Goal: Communication & Community: Answer question/provide support

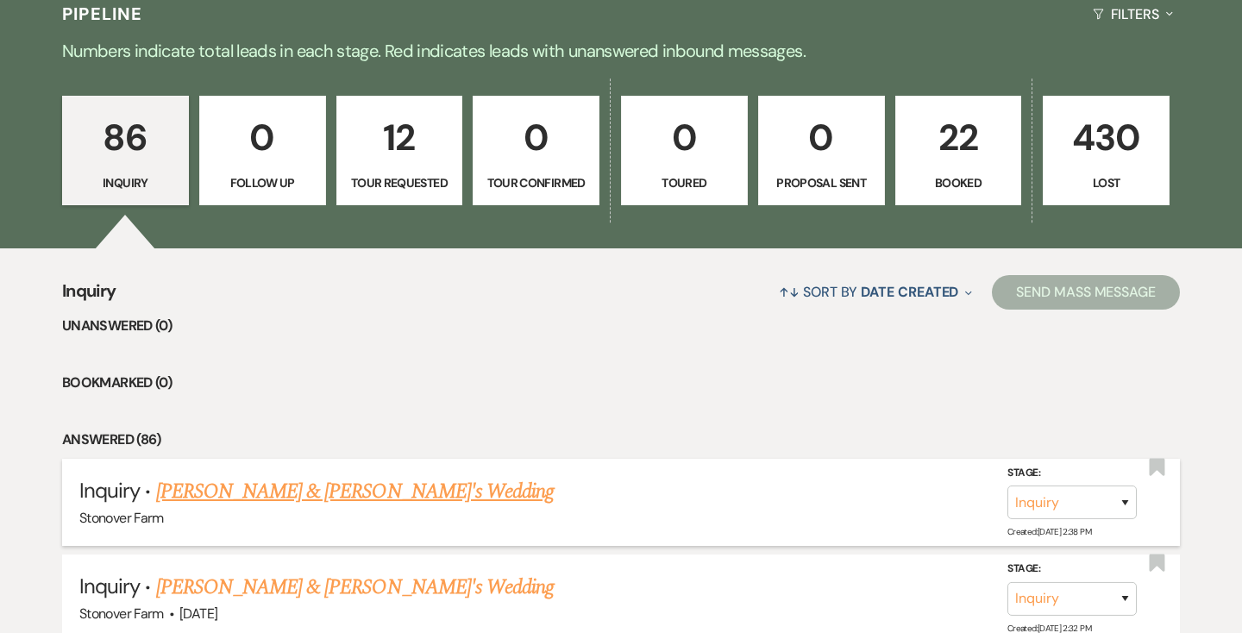
scroll to position [435, 0]
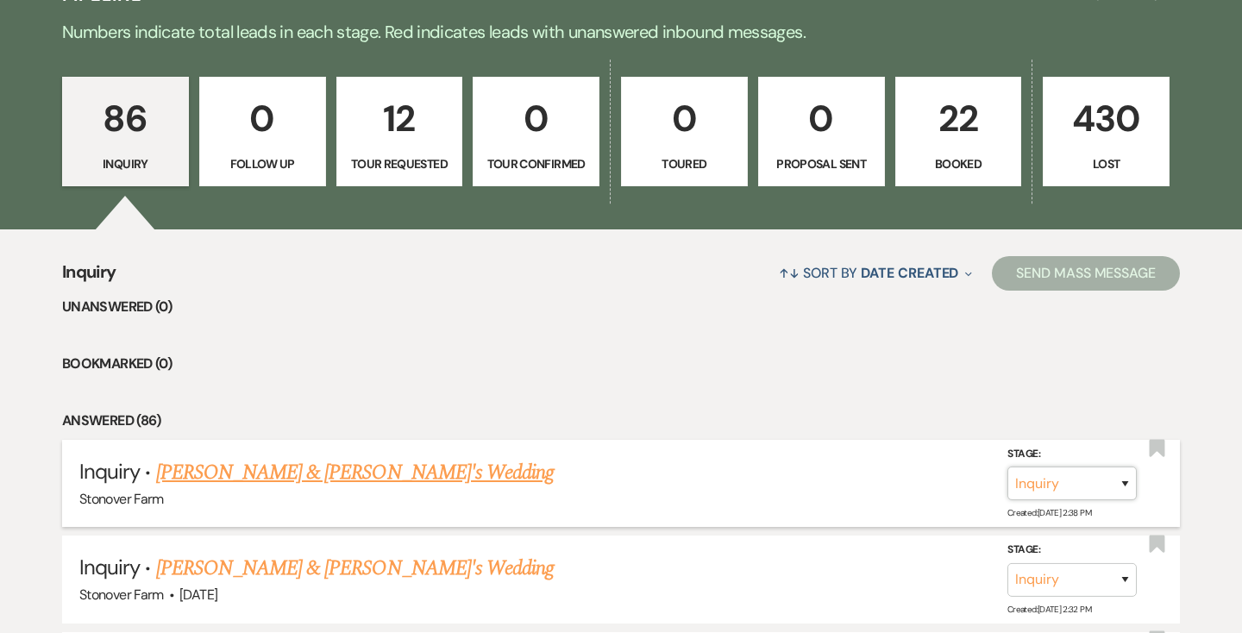
click at [1126, 481] on select "Inquiry Follow Up Tour Requested Tour Confirmed Toured Proposal Sent Booked Lost" at bounding box center [1072, 484] width 129 height 34
select select "4"
click at [1099, 478] on button "Save" at bounding box center [1102, 483] width 86 height 35
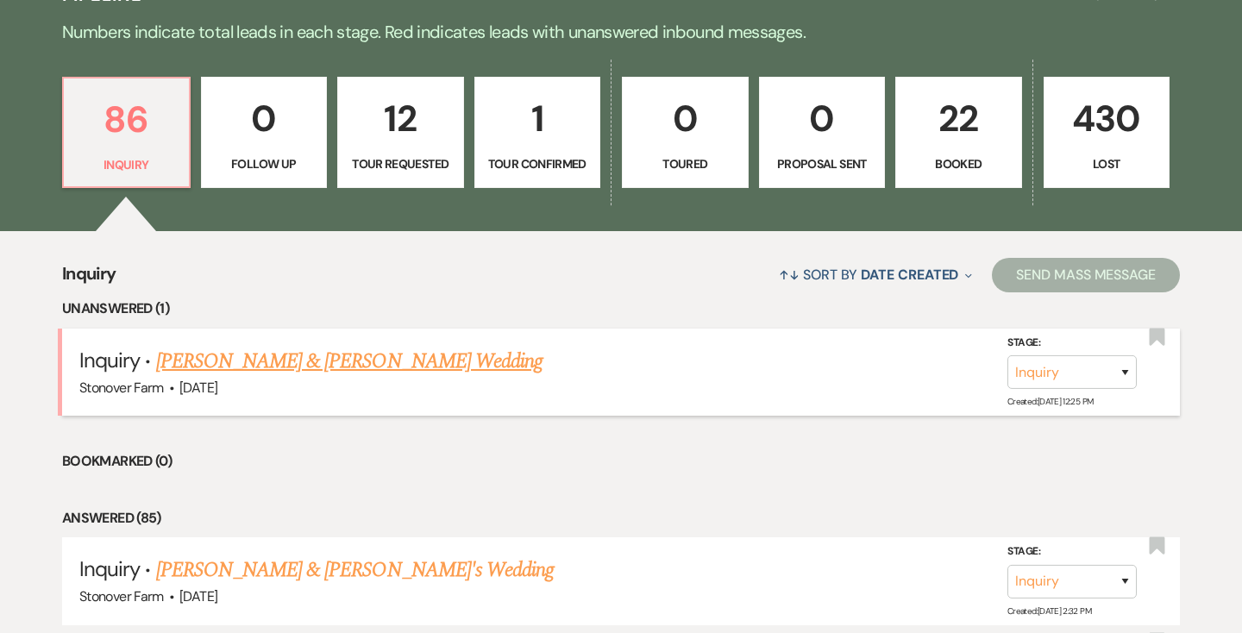
click at [303, 357] on link "[PERSON_NAME] & [PERSON_NAME] Wedding" at bounding box center [349, 361] width 386 height 31
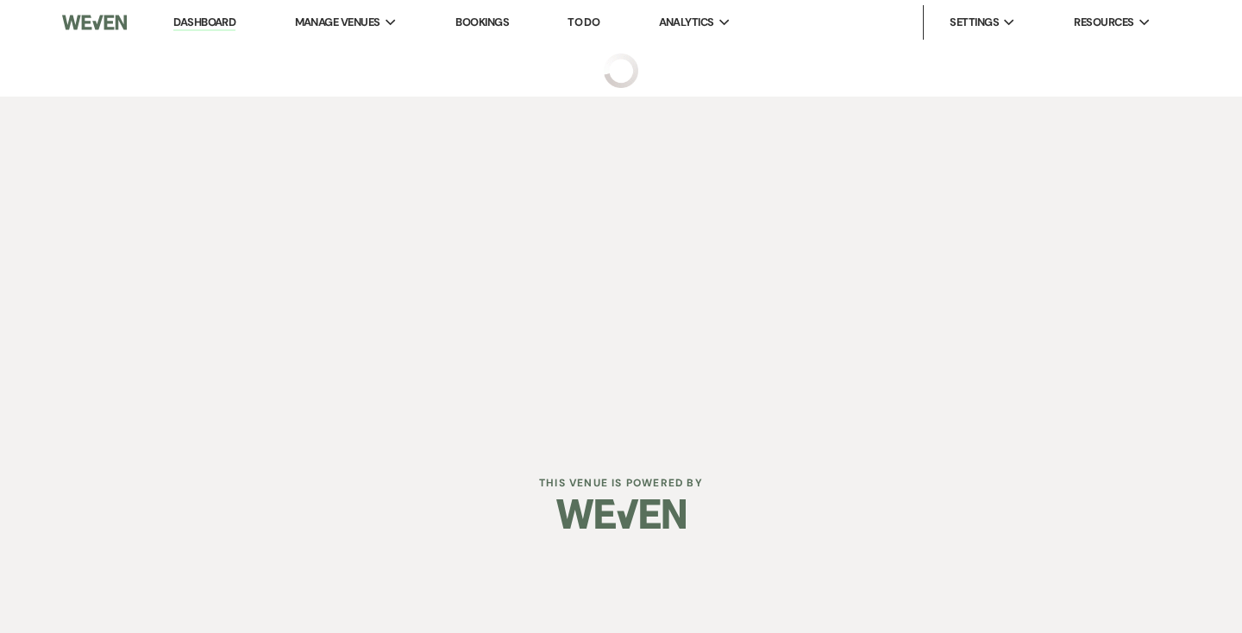
select select "5"
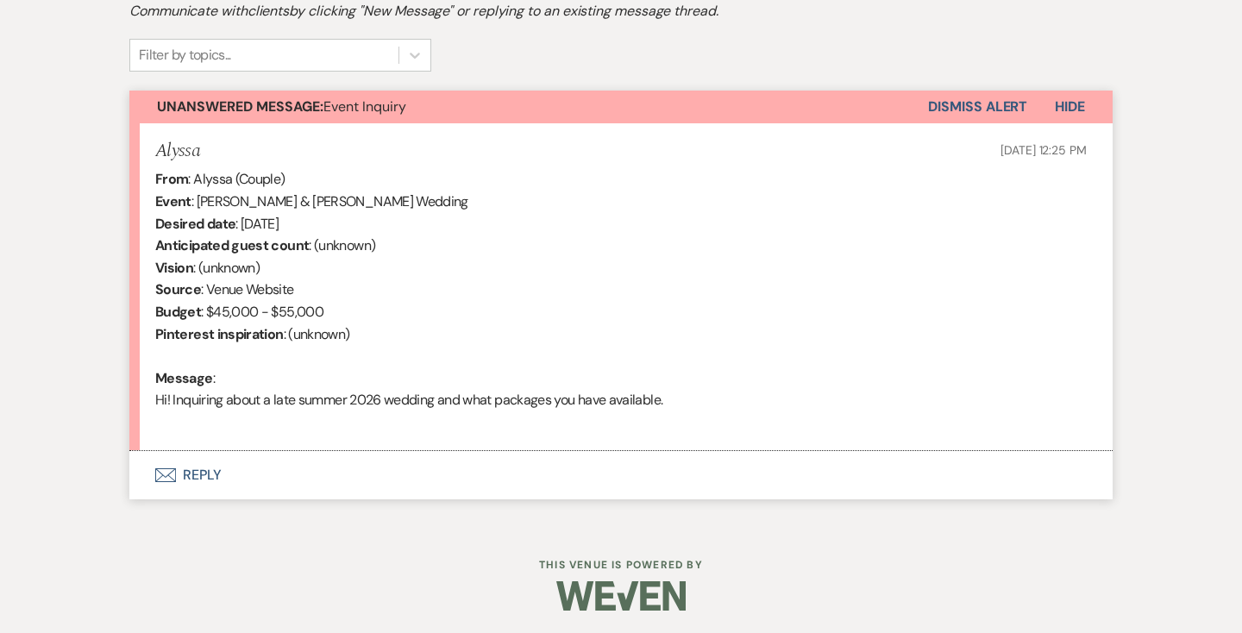
scroll to position [555, 0]
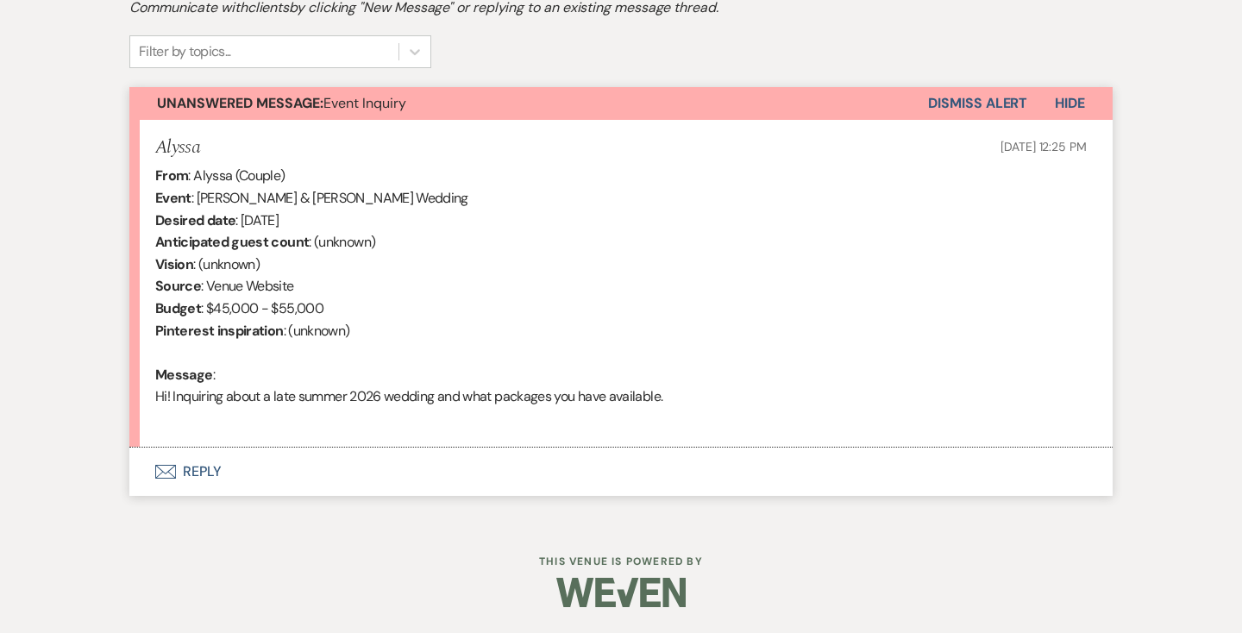
click at [202, 469] on button "Envelope Reply" at bounding box center [621, 472] width 984 height 48
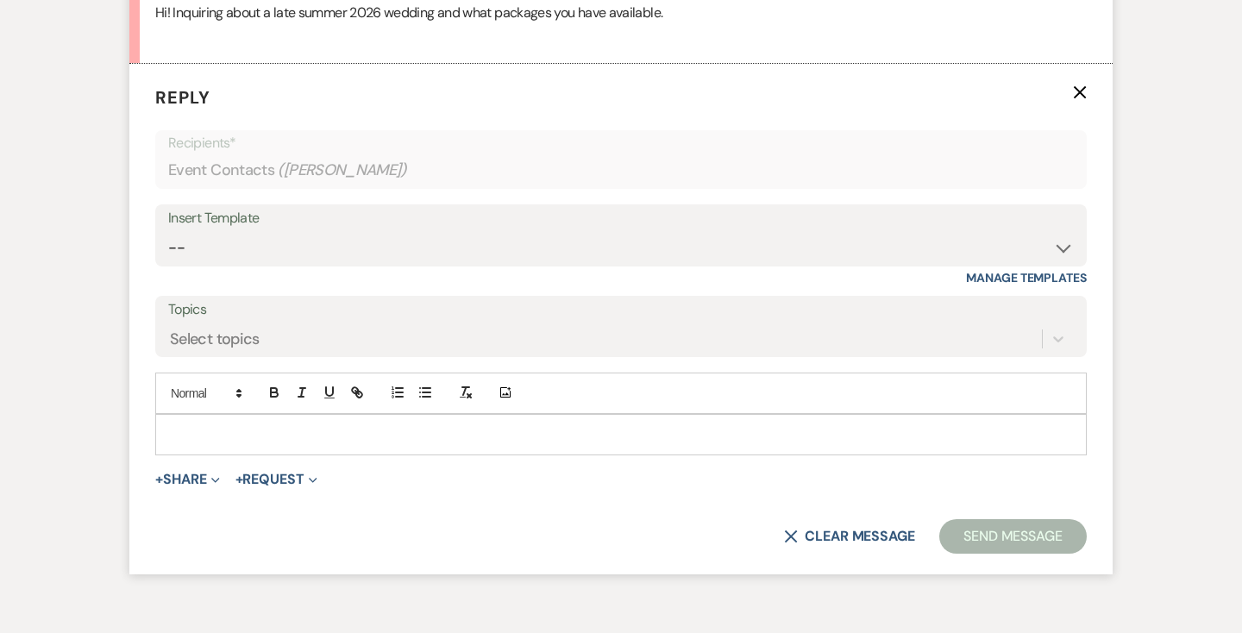
scroll to position [941, 0]
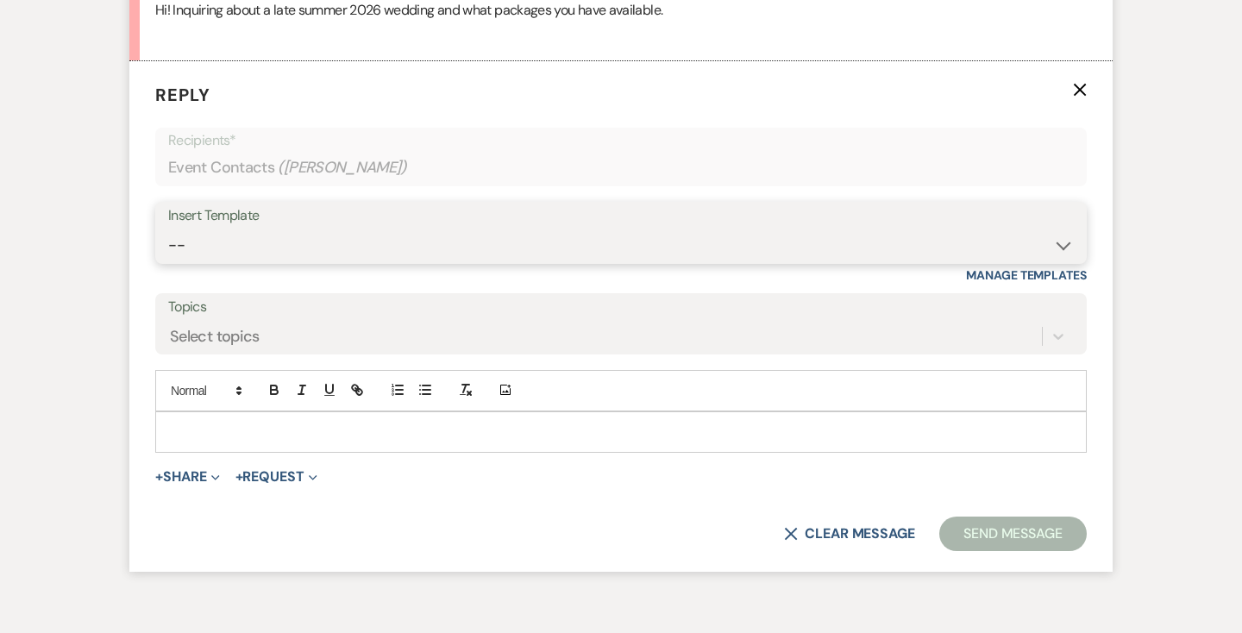
click at [205, 251] on select "-- Weven Planning Portal Introduction (Booked Events) Contract (Pre-Booked Lead…" at bounding box center [621, 246] width 906 height 34
select select "2446"
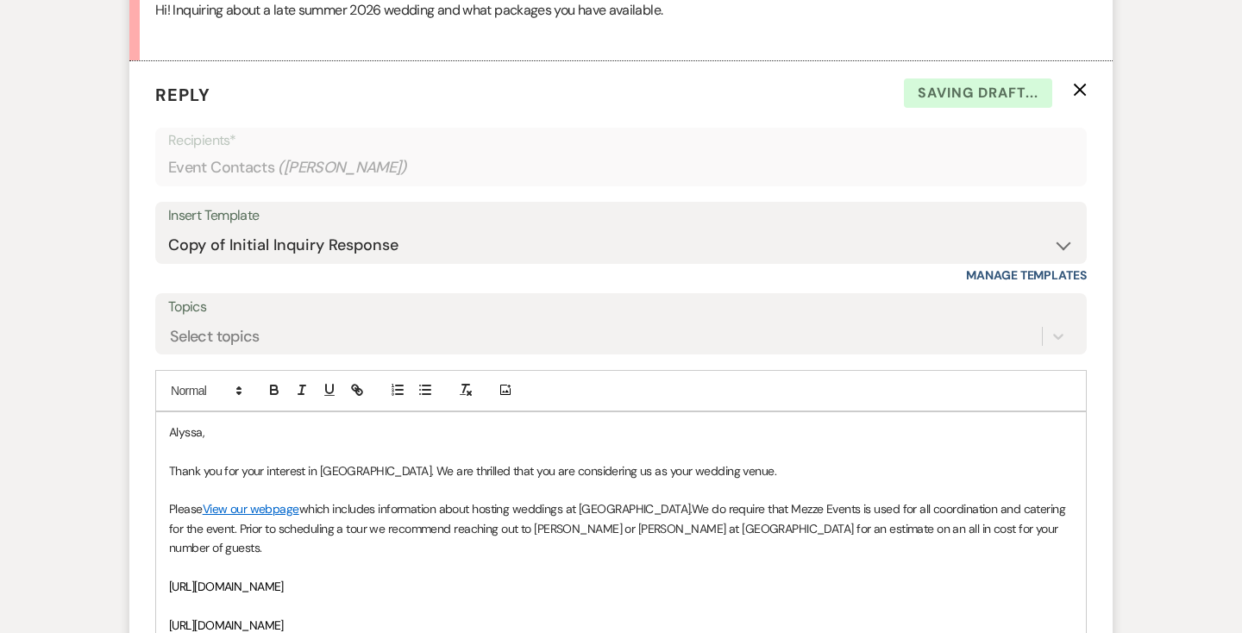
click at [171, 434] on p "Alyssa," at bounding box center [621, 432] width 904 height 19
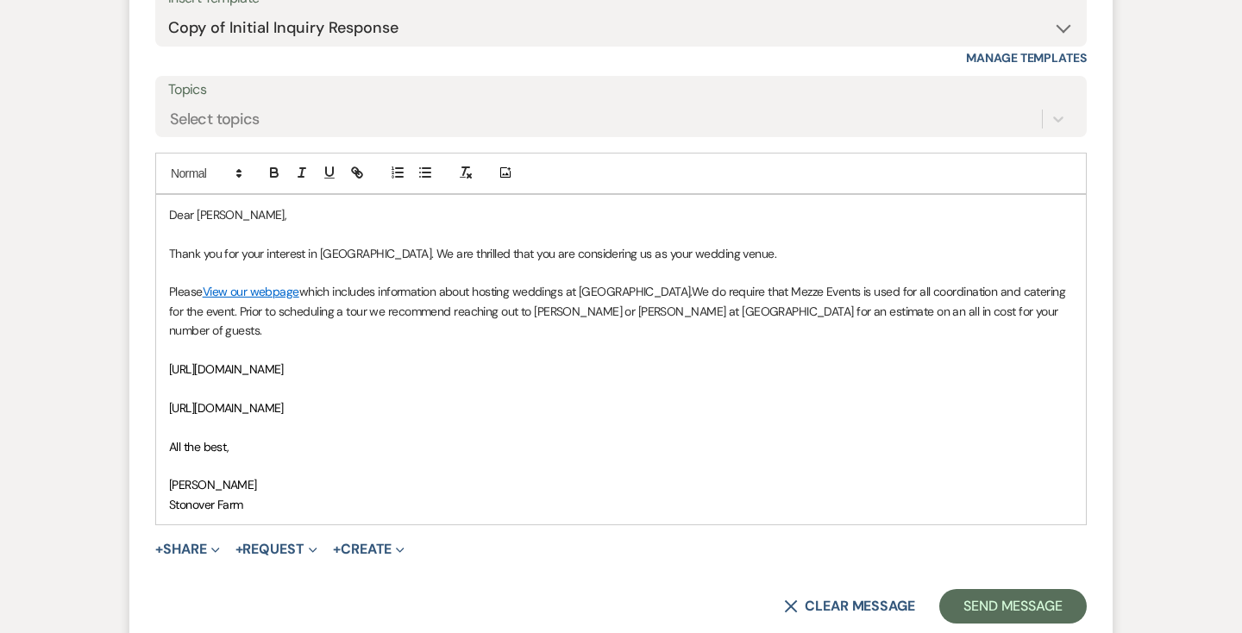
scroll to position [1160, 0]
click at [217, 544] on icon "Expand" at bounding box center [215, 548] width 9 height 9
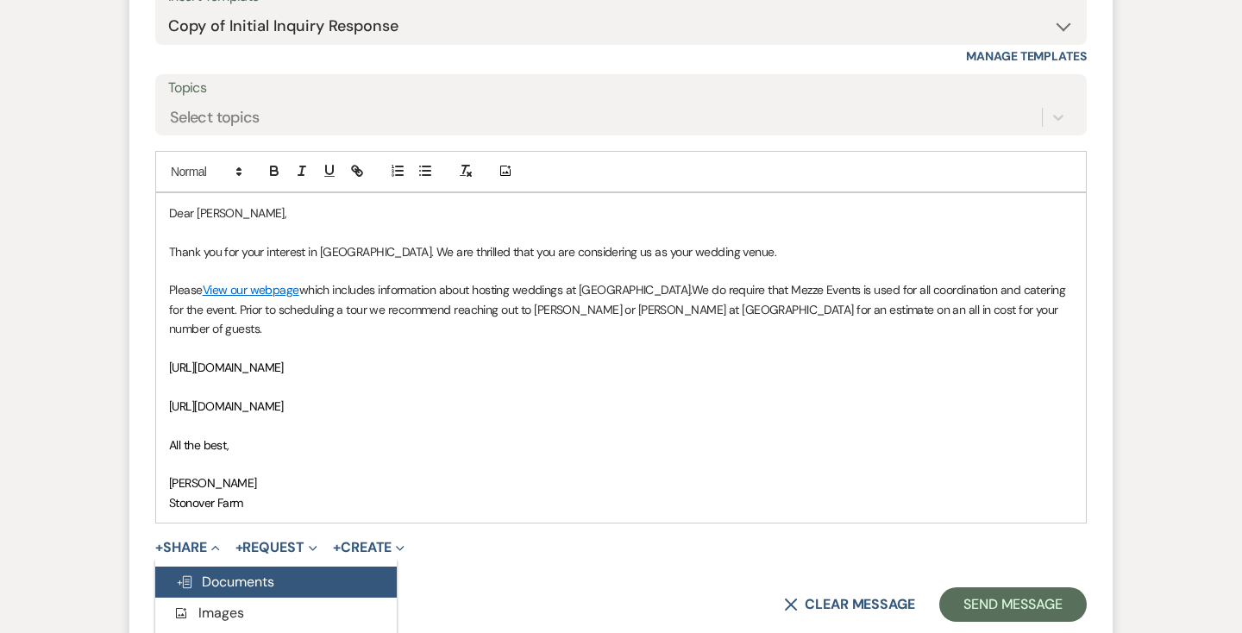
click at [225, 573] on span "Doc Upload Documents" at bounding box center [225, 582] width 98 height 18
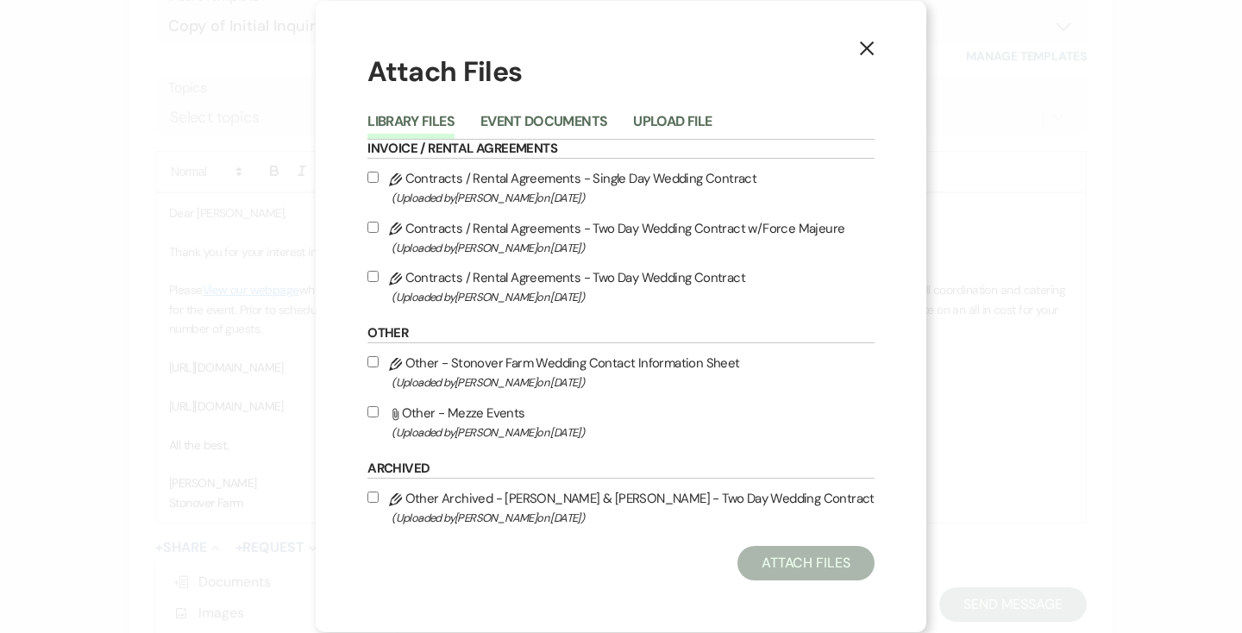
click at [379, 406] on input "Attach File Other - Mezze Events (Uploaded by [PERSON_NAME] on [DATE] )" at bounding box center [373, 411] width 11 height 11
checkbox input "true"
click at [817, 550] on button "Attach Files" at bounding box center [806, 563] width 137 height 35
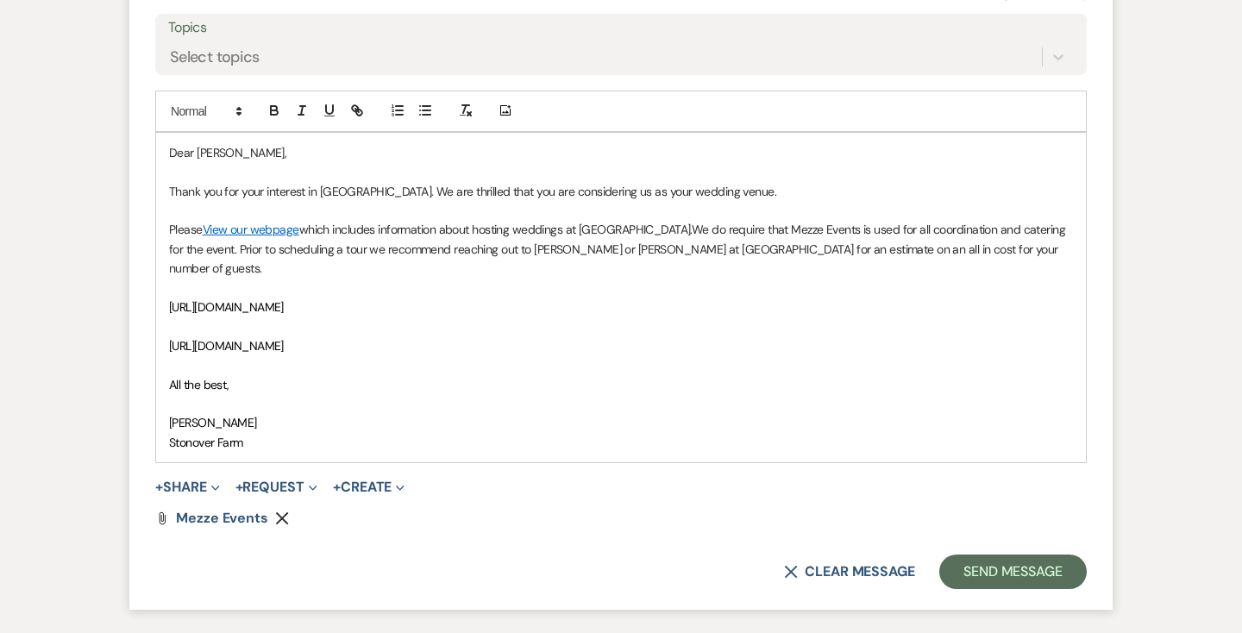
scroll to position [1335, 0]
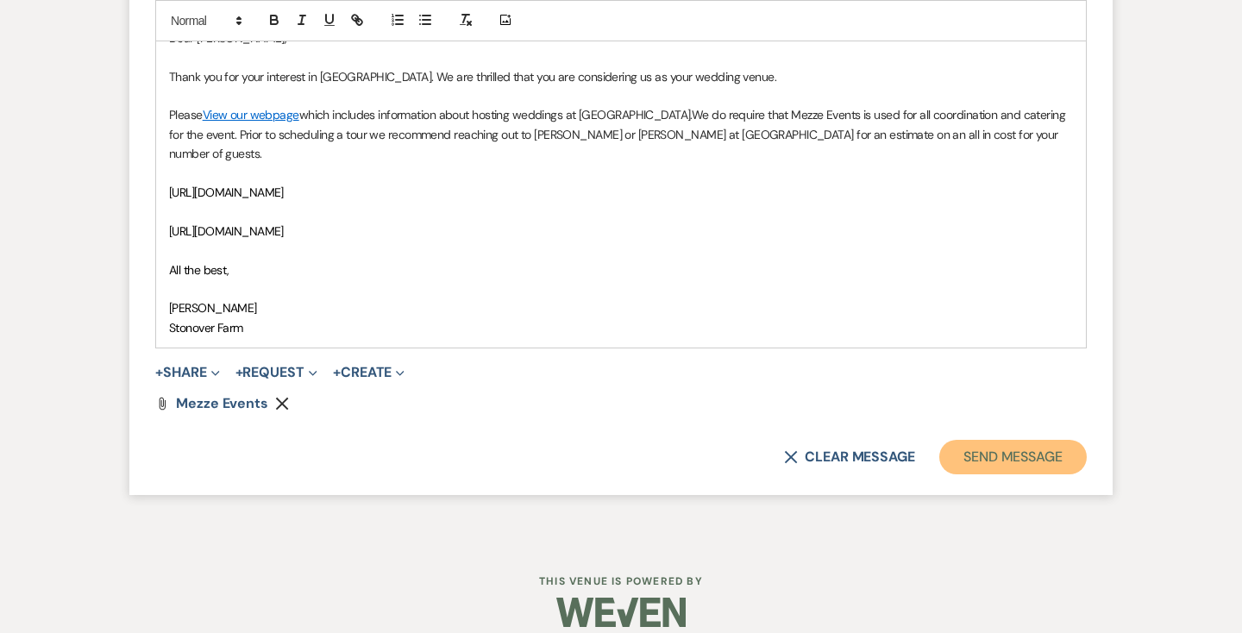
click at [1011, 440] on button "Send Message" at bounding box center [1014, 457] width 148 height 35
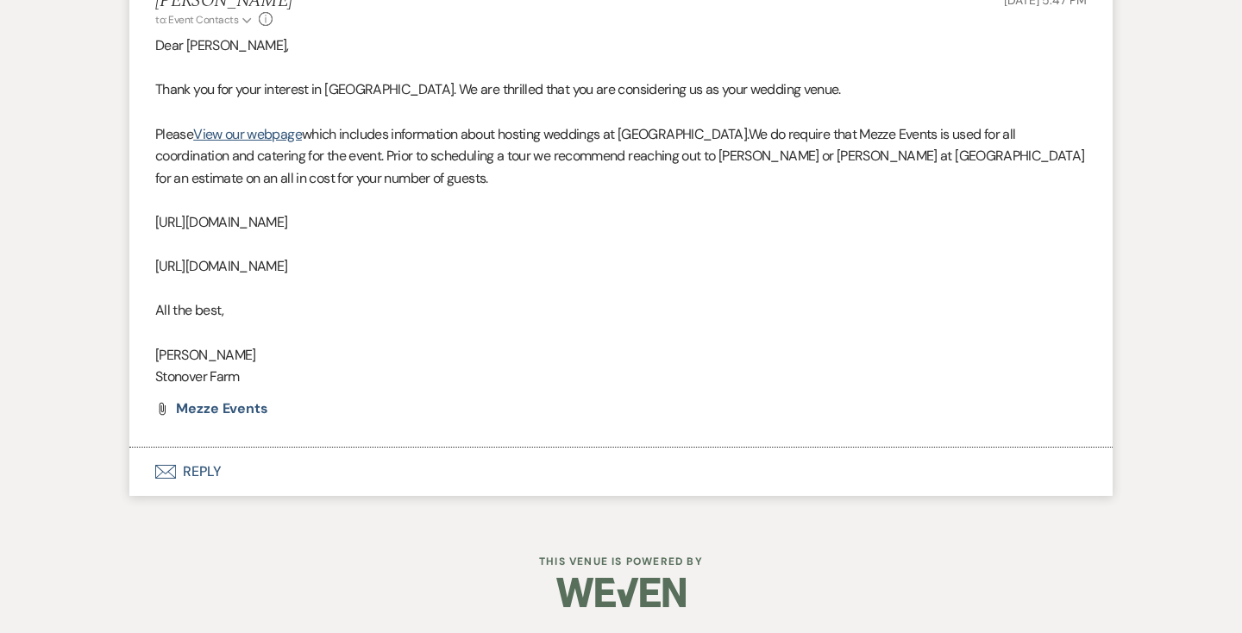
scroll to position [1029, 0]
